Goal: Task Accomplishment & Management: Use online tool/utility

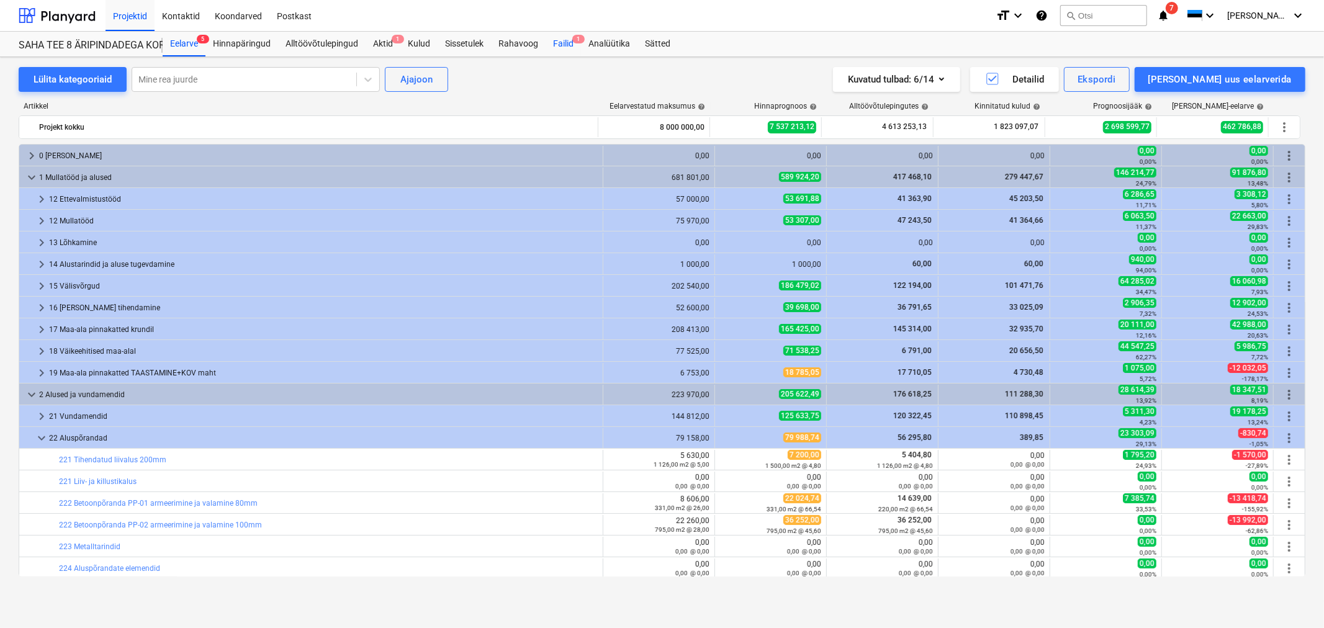
click at [556, 38] on div "Failid 1" at bounding box center [563, 44] width 35 height 25
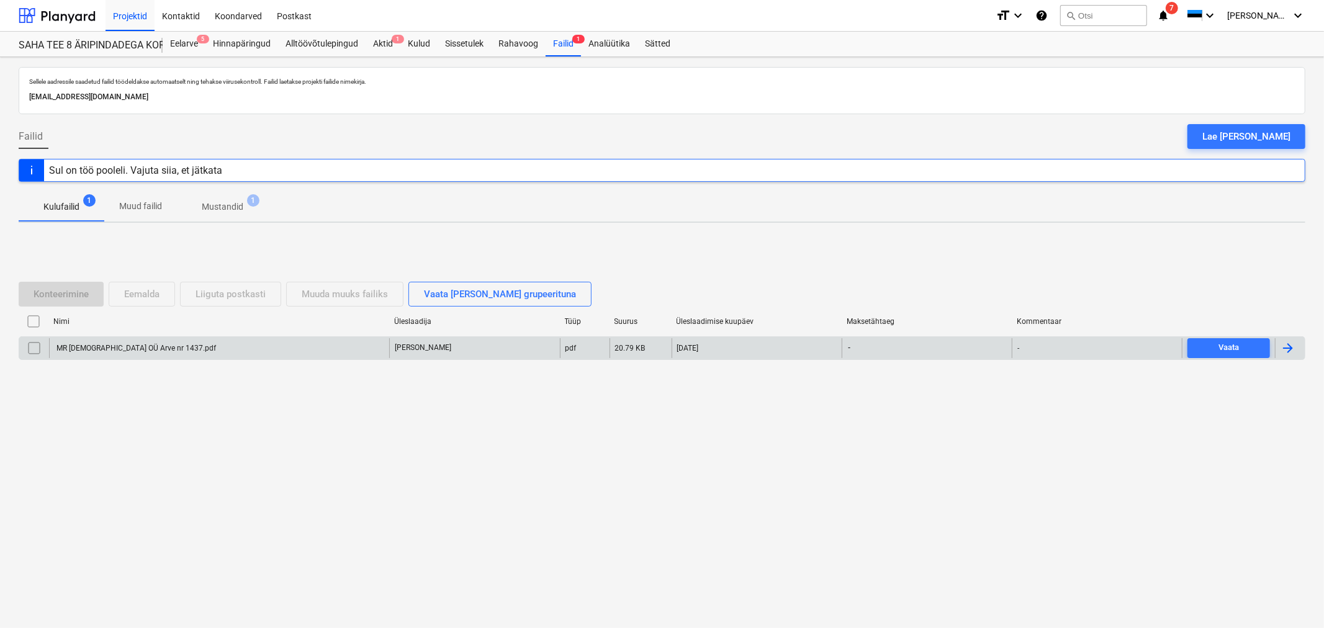
click at [187, 343] on div "MR [DEMOGRAPHIC_DATA] OÜ Arve nr 1437.pdf" at bounding box center [219, 348] width 340 height 20
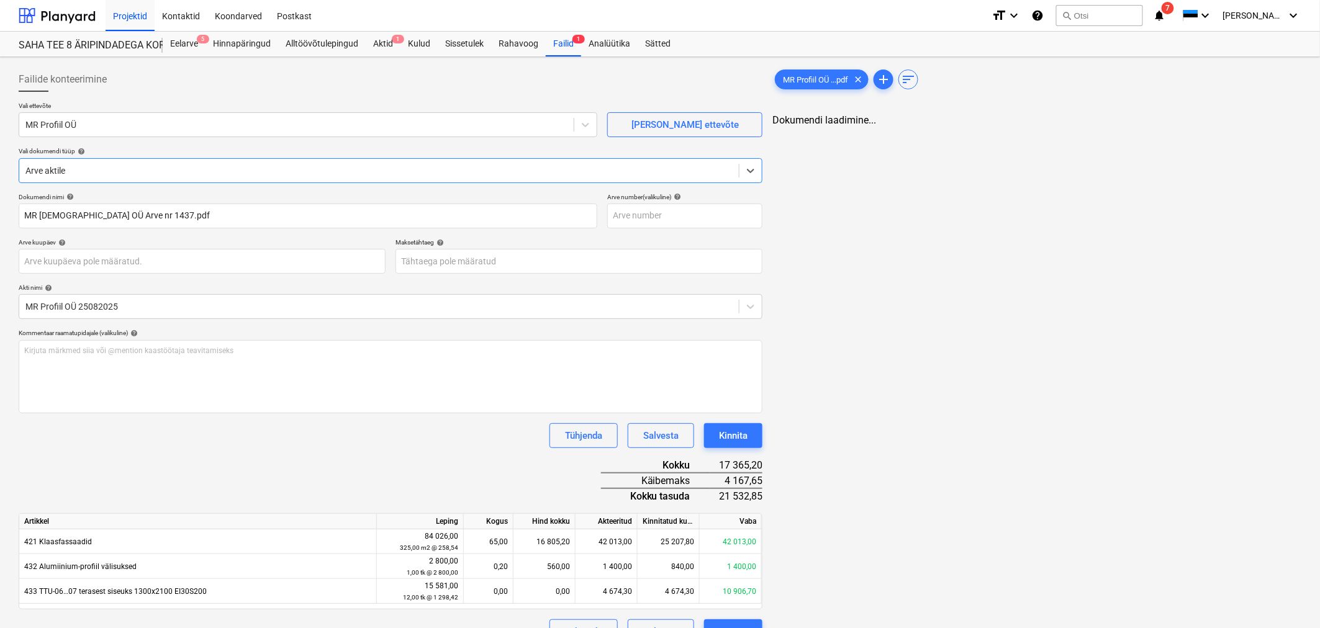
type input "MR [DEMOGRAPHIC_DATA] OÜ Arve nr 1437.pdf"
click at [575, 255] on body "Projektid Kontaktid Koondarved Postkast format_size keyboard_arrow_down help se…" at bounding box center [660, 314] width 1320 height 628
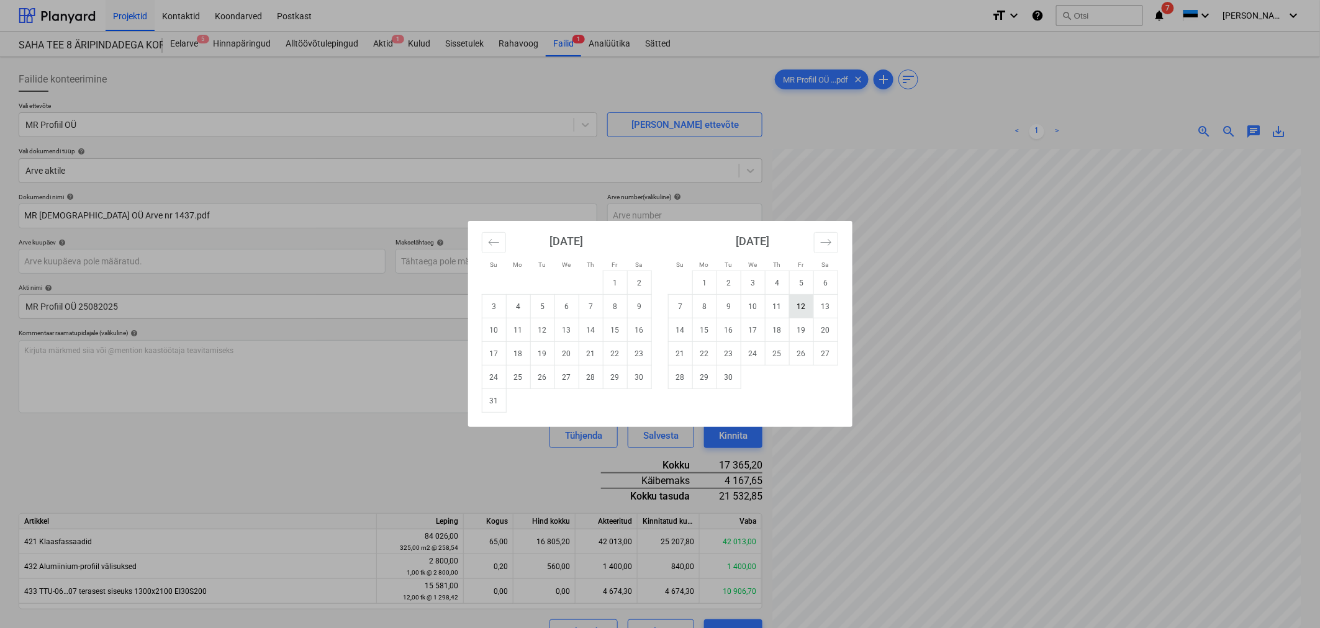
click at [800, 307] on td "12" at bounding box center [801, 307] width 24 height 24
type input "[DATE]"
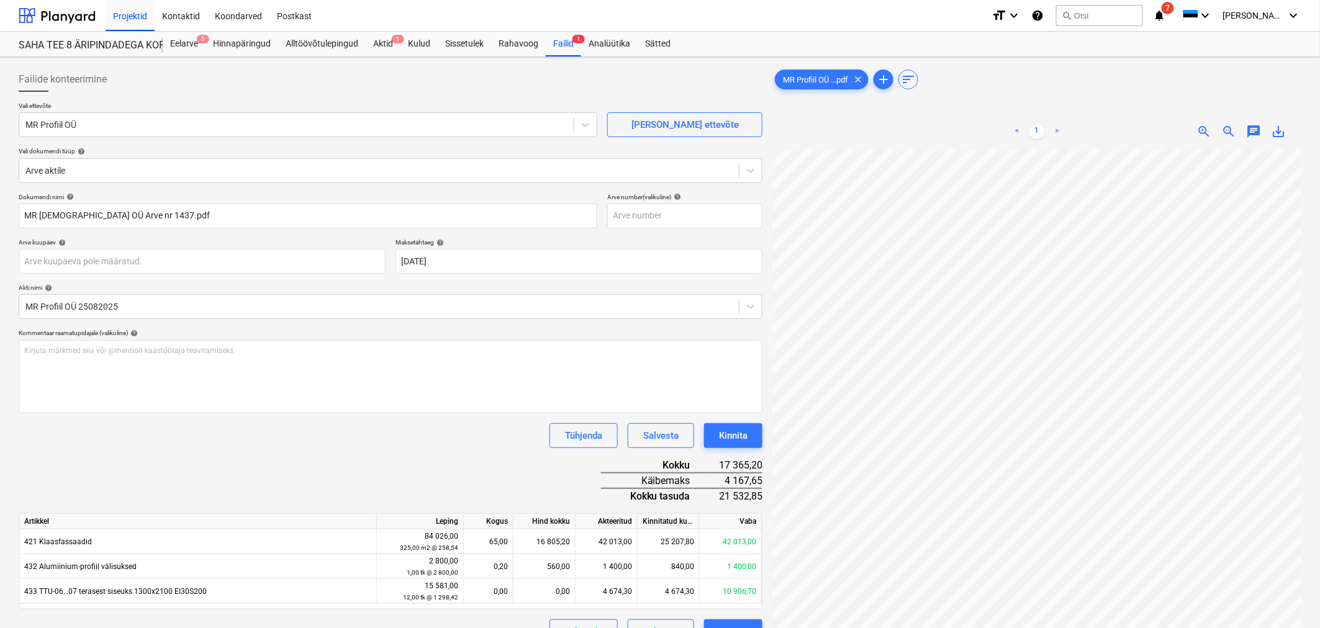
click at [448, 467] on div "Dokumendi nimi help MR Profiil OÜ Arve nr 1437.pdf Arve number (valikuline) hel…" at bounding box center [391, 418] width 744 height 451
click at [745, 430] on div "Kinnita" at bounding box center [733, 436] width 29 height 16
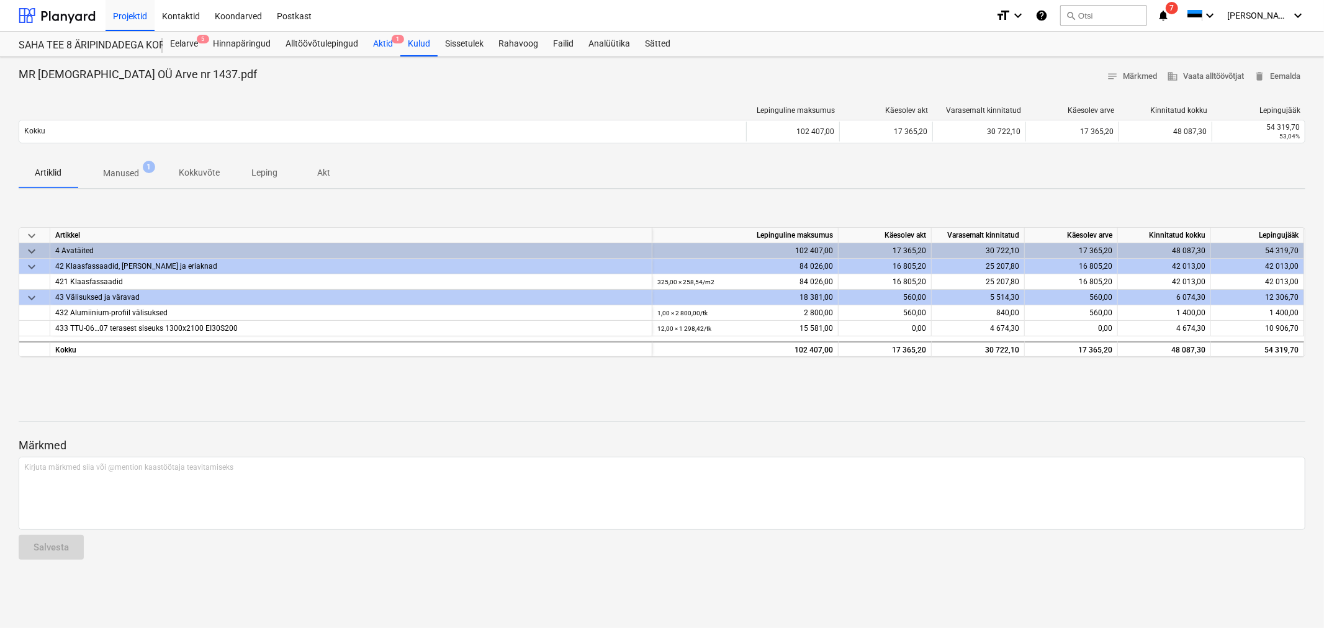
click at [392, 39] on span "1" at bounding box center [398, 39] width 12 height 9
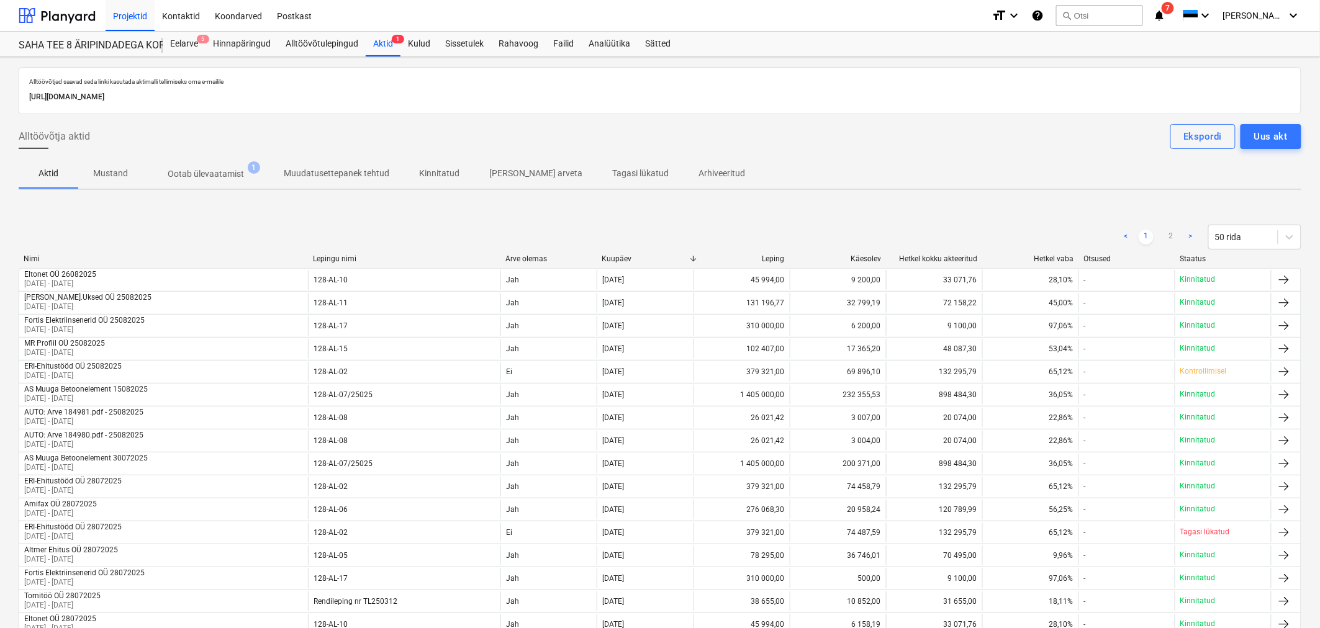
click at [221, 169] on p "Ootab ülevaatamist" at bounding box center [206, 174] width 76 height 13
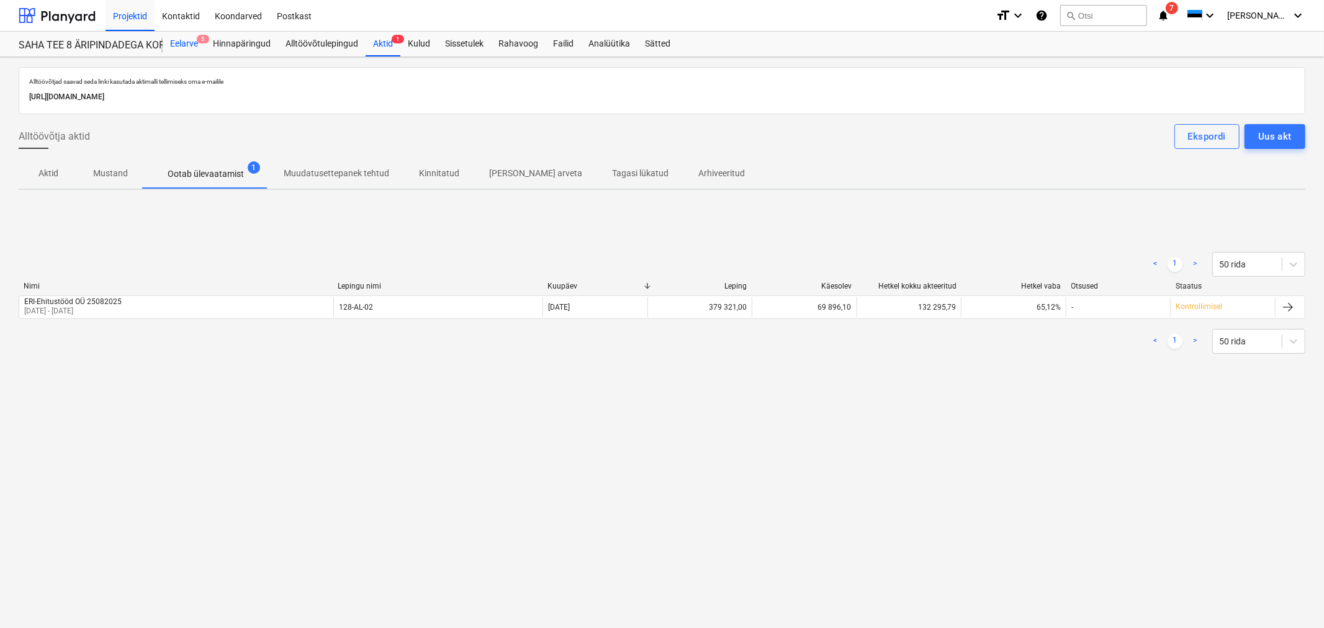
click at [176, 45] on div "Eelarve 5" at bounding box center [184, 44] width 43 height 25
